Goal: Task Accomplishment & Management: Use online tool/utility

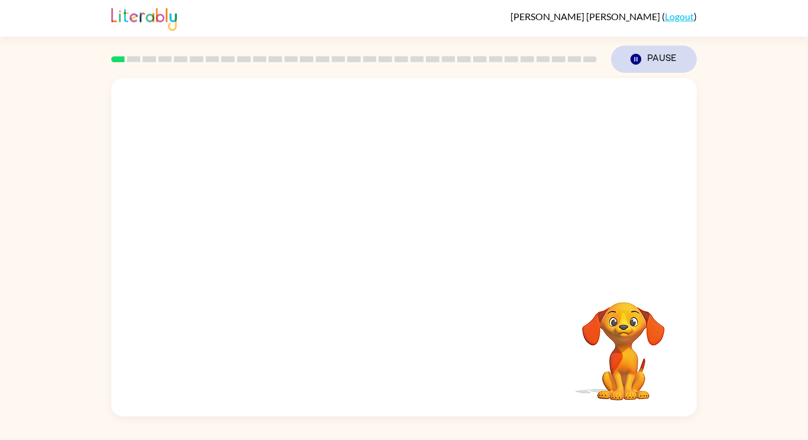
click at [644, 71] on button "Pause Pause" at bounding box center [654, 59] width 86 height 27
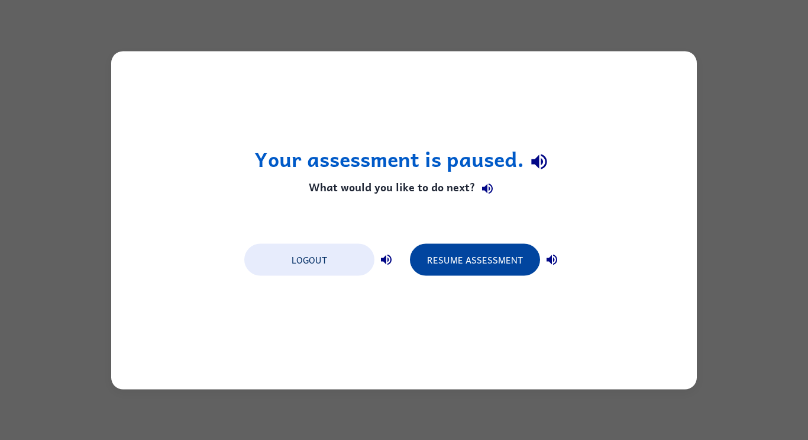
click at [482, 262] on button "Resume Assessment" at bounding box center [475, 259] width 130 height 32
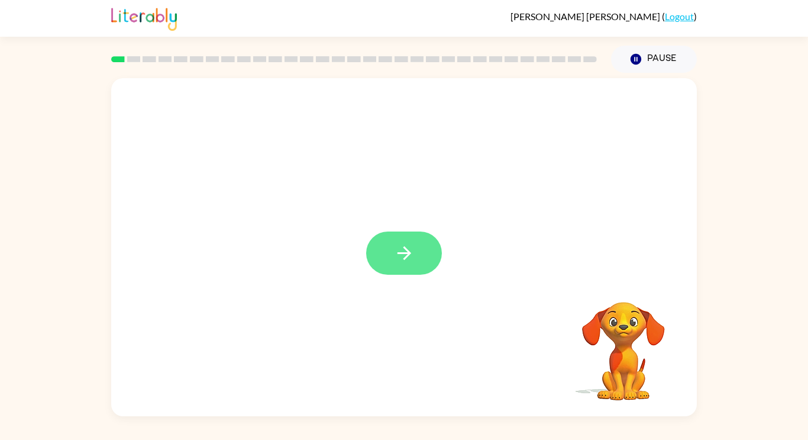
click at [378, 259] on button "button" at bounding box center [404, 252] width 76 height 43
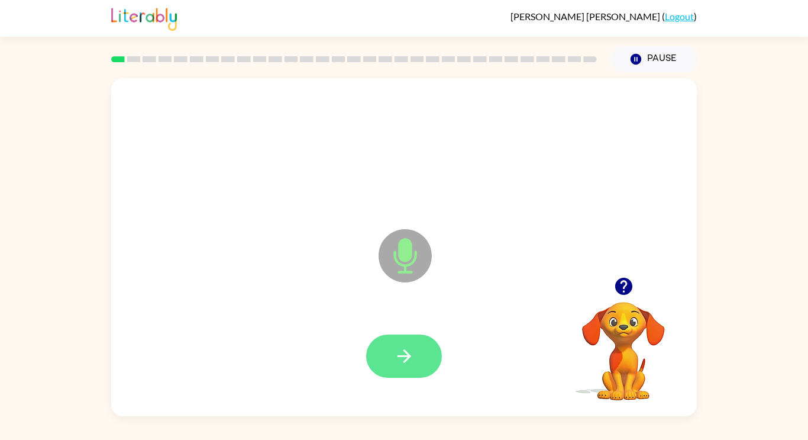
click at [393, 343] on button "button" at bounding box center [404, 355] width 76 height 43
click at [420, 361] on button "button" at bounding box center [404, 355] width 76 height 43
click at [389, 342] on button "button" at bounding box center [404, 355] width 76 height 43
click at [410, 346] on icon "button" at bounding box center [404, 356] width 21 height 21
click at [401, 362] on icon "button" at bounding box center [404, 356] width 21 height 21
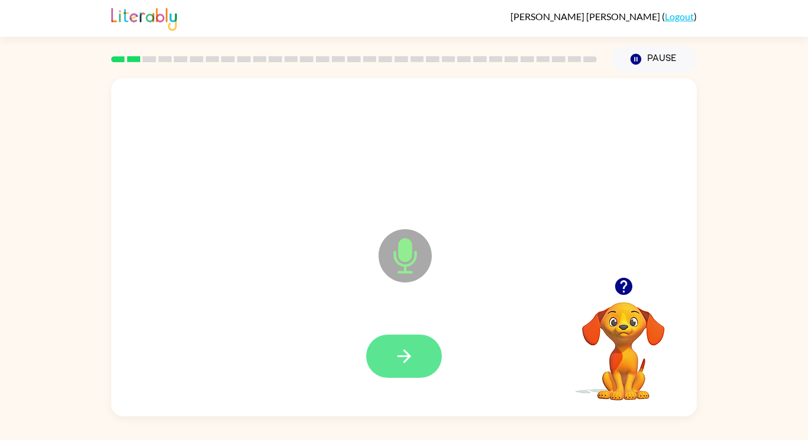
click at [412, 349] on icon "button" at bounding box center [404, 356] width 21 height 21
click at [381, 334] on div at bounding box center [404, 355] width 76 height 43
click at [403, 368] on button "button" at bounding box center [404, 355] width 76 height 43
click at [399, 359] on icon "button" at bounding box center [404, 356] width 21 height 21
click at [402, 356] on icon "button" at bounding box center [404, 356] width 14 height 14
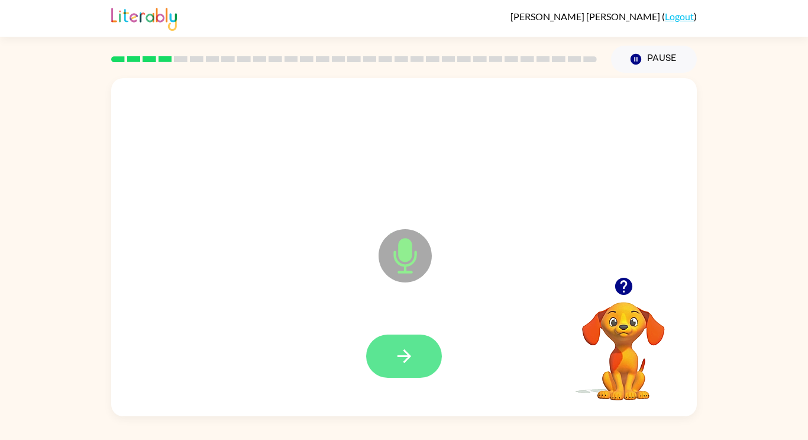
click at [416, 352] on button "button" at bounding box center [404, 355] width 76 height 43
click at [399, 357] on icon "button" at bounding box center [404, 356] width 21 height 21
click at [405, 363] on icon "button" at bounding box center [404, 356] width 21 height 21
click at [388, 356] on button "button" at bounding box center [404, 355] width 76 height 43
click at [405, 346] on icon "button" at bounding box center [404, 356] width 21 height 21
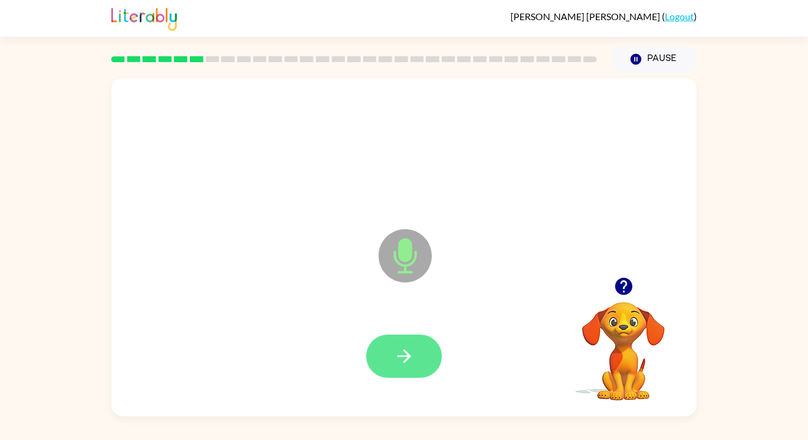
click at [387, 356] on button "button" at bounding box center [404, 355] width 76 height 43
click at [402, 376] on button "button" at bounding box center [404, 355] width 76 height 43
click at [415, 354] on button "button" at bounding box center [404, 355] width 76 height 43
click at [419, 350] on button "button" at bounding box center [404, 355] width 76 height 43
click at [428, 360] on button "button" at bounding box center [404, 355] width 76 height 43
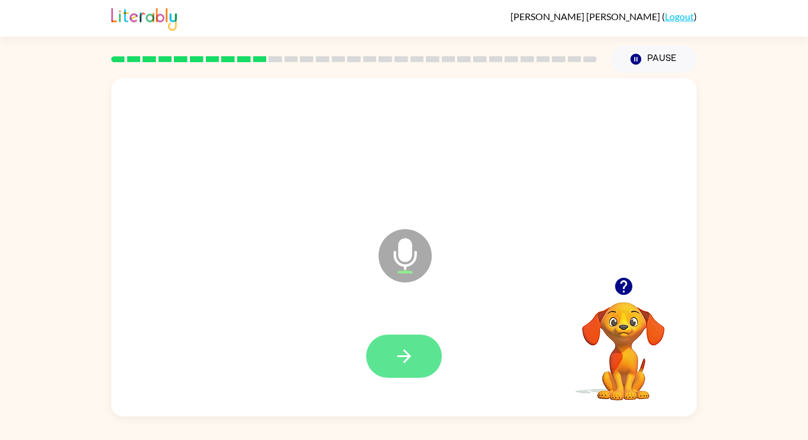
click at [419, 348] on button "button" at bounding box center [404, 355] width 76 height 43
click at [402, 374] on button "button" at bounding box center [404, 355] width 76 height 43
click at [393, 343] on button "button" at bounding box center [404, 355] width 76 height 43
click at [427, 362] on button "button" at bounding box center [404, 355] width 76 height 43
click at [393, 346] on button "button" at bounding box center [404, 355] width 76 height 43
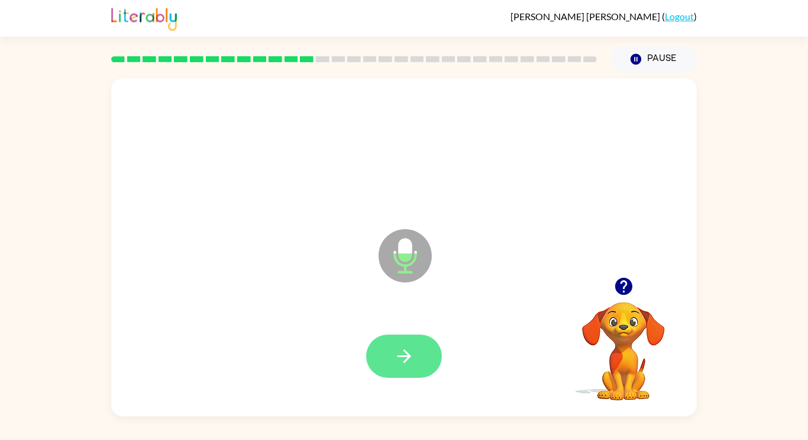
click at [412, 370] on button "button" at bounding box center [404, 355] width 76 height 43
click at [419, 366] on button "button" at bounding box center [404, 355] width 76 height 43
click at [404, 348] on icon "button" at bounding box center [404, 356] width 21 height 21
click at [414, 366] on button "button" at bounding box center [404, 355] width 76 height 43
click at [428, 348] on button "button" at bounding box center [404, 355] width 76 height 43
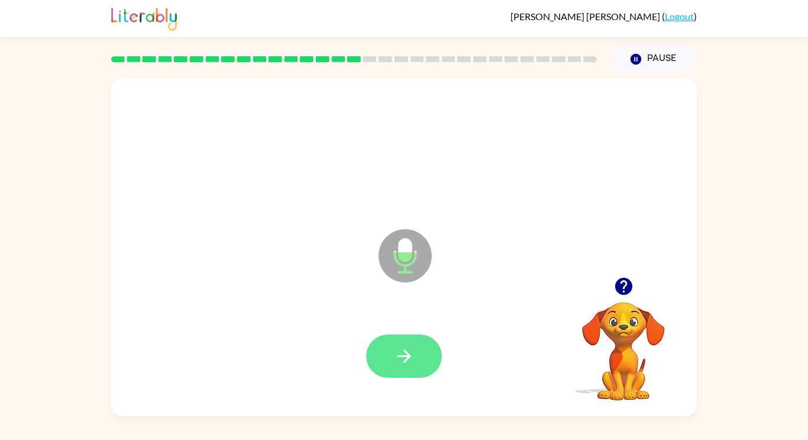
click at [404, 352] on icon "button" at bounding box center [404, 356] width 21 height 21
click at [410, 342] on button "button" at bounding box center [404, 355] width 76 height 43
click at [416, 366] on button "button" at bounding box center [404, 355] width 76 height 43
click at [428, 357] on button "button" at bounding box center [404, 355] width 76 height 43
click at [415, 335] on button "button" at bounding box center [404, 355] width 76 height 43
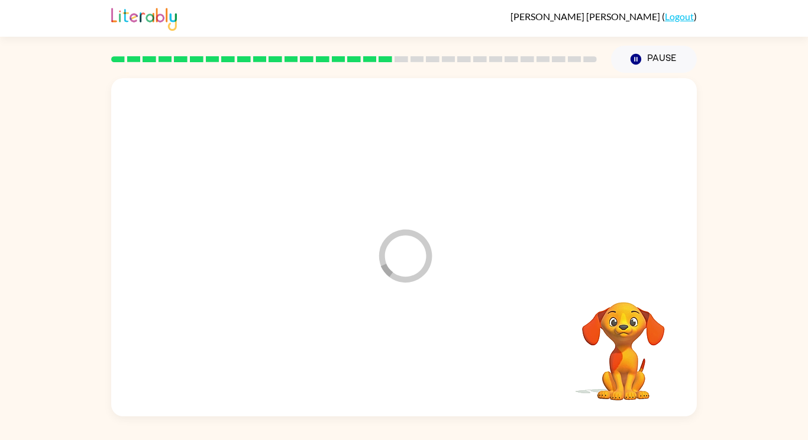
click at [418, 360] on div at bounding box center [404, 356] width 562 height 97
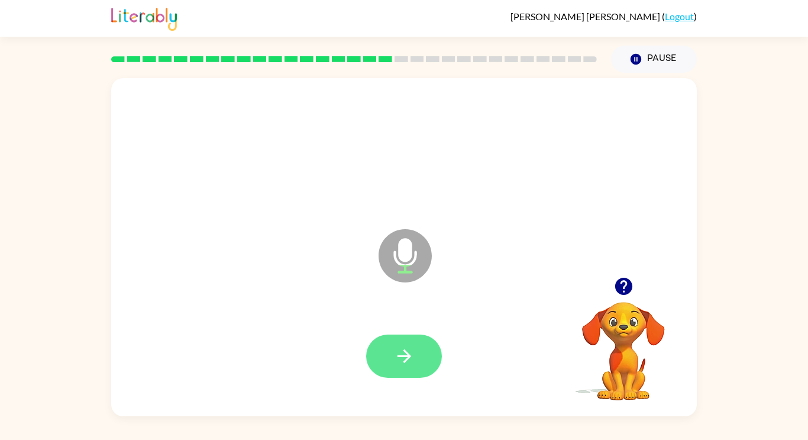
click at [411, 360] on icon "button" at bounding box center [404, 356] width 21 height 21
click at [406, 364] on icon "button" at bounding box center [404, 356] width 21 height 21
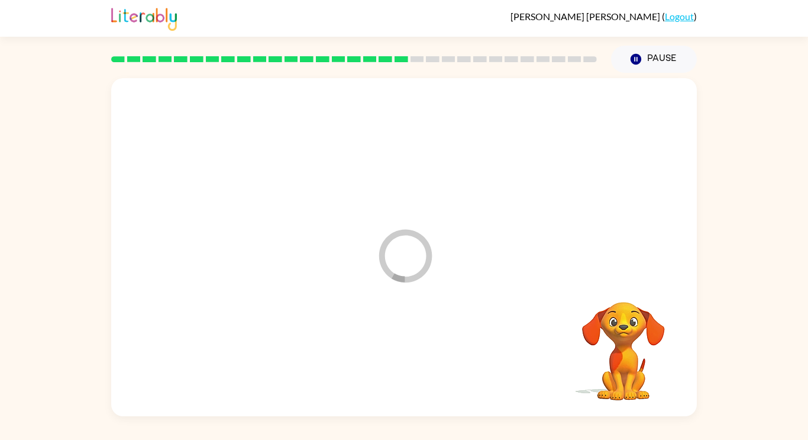
click at [409, 363] on div at bounding box center [404, 356] width 562 height 97
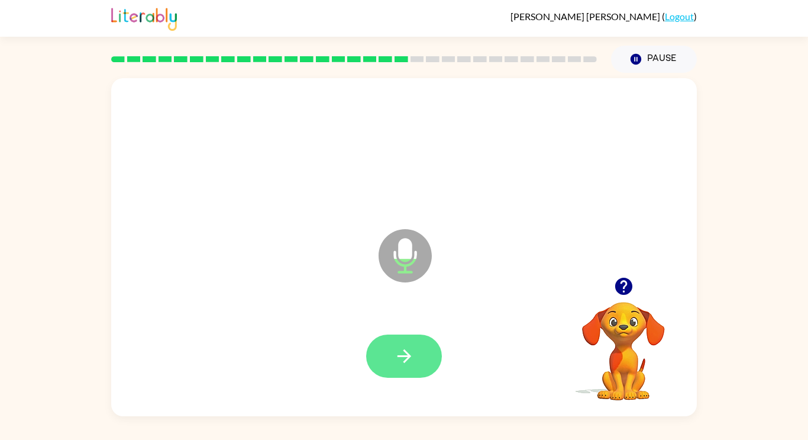
click at [422, 375] on button "button" at bounding box center [404, 355] width 76 height 43
click at [417, 355] on button "button" at bounding box center [404, 355] width 76 height 43
click at [418, 346] on button "button" at bounding box center [404, 355] width 76 height 43
click at [417, 346] on button "button" at bounding box center [404, 355] width 76 height 43
click at [419, 351] on div at bounding box center [404, 355] width 76 height 43
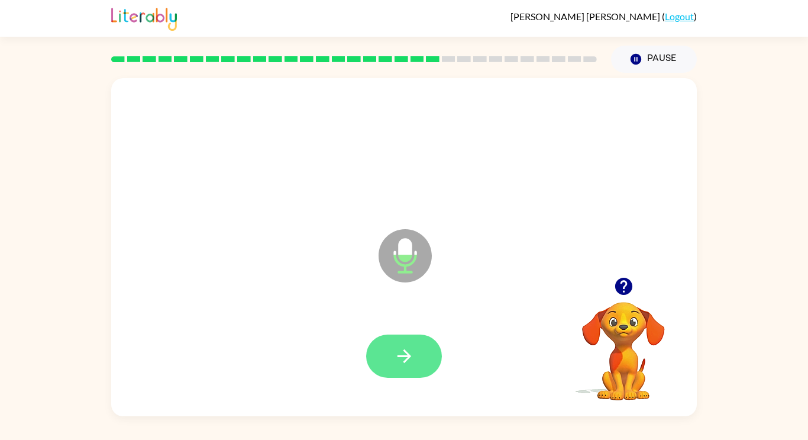
click at [430, 346] on button "button" at bounding box center [404, 355] width 76 height 43
click at [393, 376] on button "button" at bounding box center [404, 355] width 76 height 43
click at [395, 347] on icon "button" at bounding box center [404, 356] width 21 height 21
click at [419, 359] on button "button" at bounding box center [404, 355] width 76 height 43
click at [421, 354] on button "button" at bounding box center [404, 355] width 76 height 43
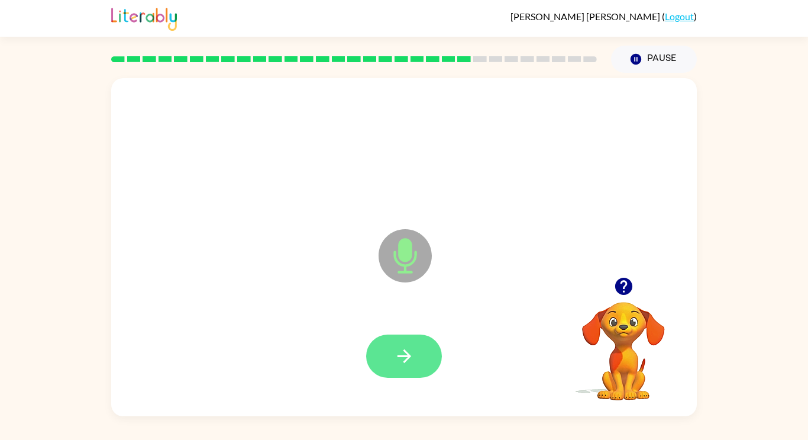
click at [420, 352] on button "button" at bounding box center [404, 355] width 76 height 43
click at [417, 386] on div at bounding box center [404, 356] width 562 height 97
click at [425, 352] on button "button" at bounding box center [404, 355] width 76 height 43
click at [409, 350] on icon "button" at bounding box center [404, 356] width 21 height 21
click at [420, 370] on button "button" at bounding box center [404, 355] width 76 height 43
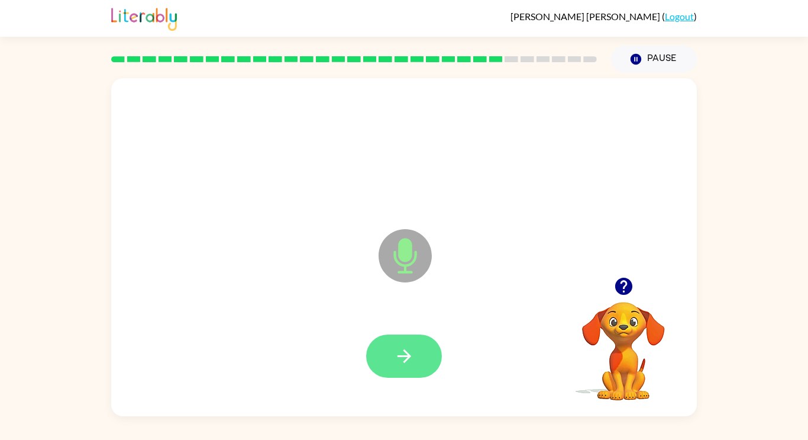
click at [418, 362] on button "button" at bounding box center [404, 355] width 76 height 43
click at [398, 346] on icon "button" at bounding box center [404, 356] width 21 height 21
click at [387, 356] on div at bounding box center [404, 355] width 76 height 43
click at [400, 361] on icon "button" at bounding box center [404, 356] width 21 height 21
click at [411, 357] on icon "button" at bounding box center [404, 356] width 21 height 21
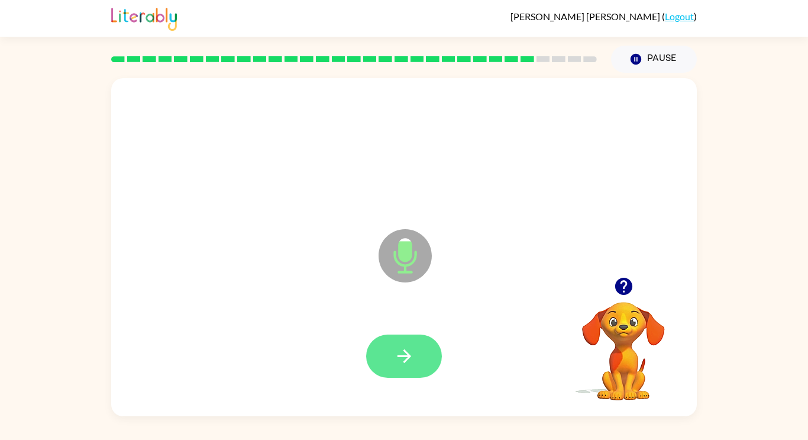
click at [398, 368] on button "button" at bounding box center [404, 355] width 76 height 43
click at [415, 353] on button "button" at bounding box center [404, 355] width 76 height 43
click at [394, 349] on icon "button" at bounding box center [404, 356] width 21 height 21
click at [402, 357] on icon "button" at bounding box center [404, 356] width 21 height 21
click at [420, 365] on button "button" at bounding box center [404, 355] width 76 height 43
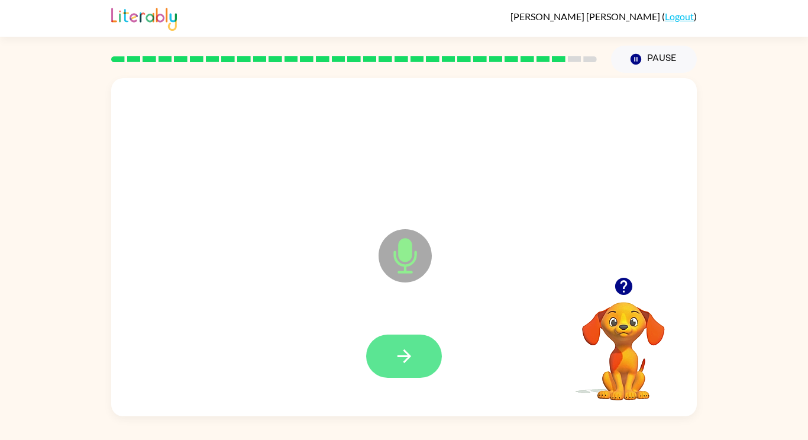
click at [410, 336] on button "button" at bounding box center [404, 355] width 76 height 43
click at [399, 355] on icon "button" at bounding box center [404, 356] width 14 height 14
click at [423, 358] on button "button" at bounding box center [404, 355] width 76 height 43
